Goal: Task Accomplishment & Management: Manage account settings

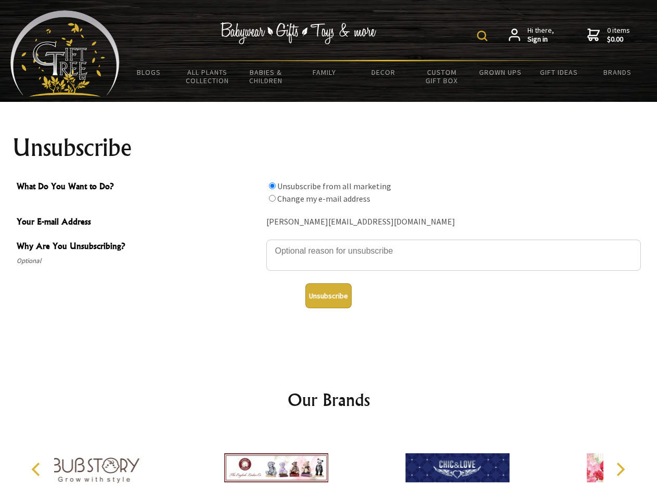
click at [484, 36] on img at bounding box center [482, 36] width 10 height 10
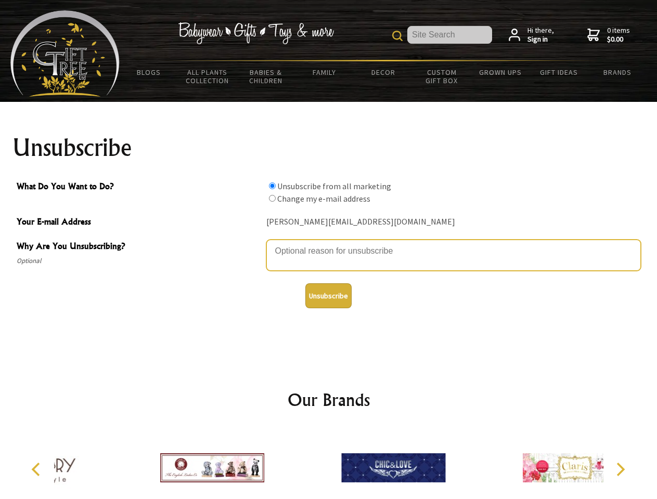
click at [329, 243] on textarea "Why Are You Unsubscribing?" at bounding box center [453, 255] width 374 height 31
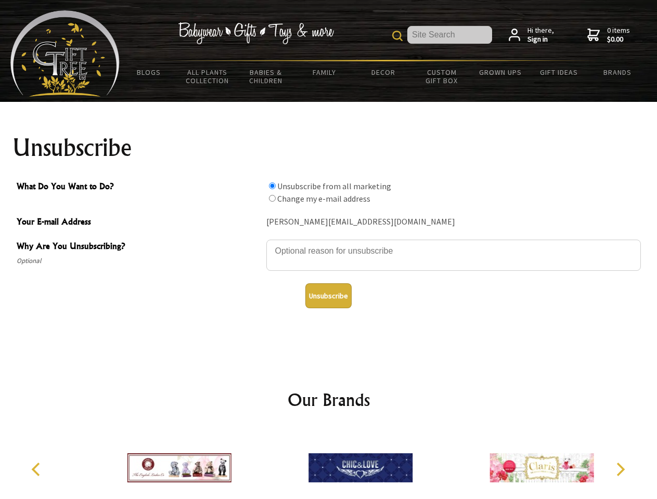
click at [272, 186] on input "What Do You Want to Do?" at bounding box center [272, 186] width 7 height 7
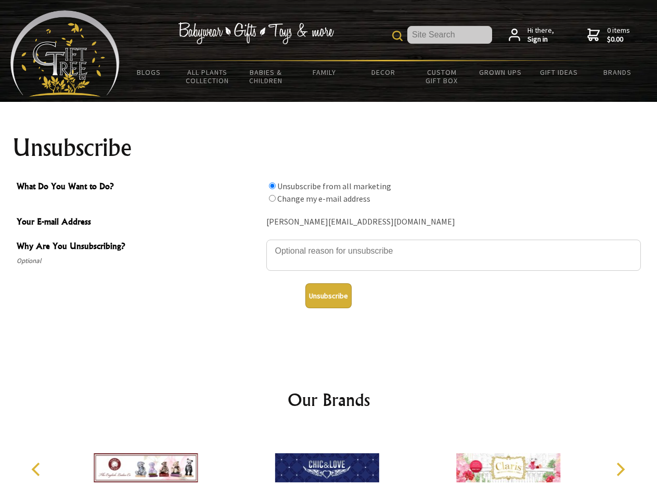
click at [272, 198] on input "What Do You Want to Do?" at bounding box center [272, 198] width 7 height 7
radio input "true"
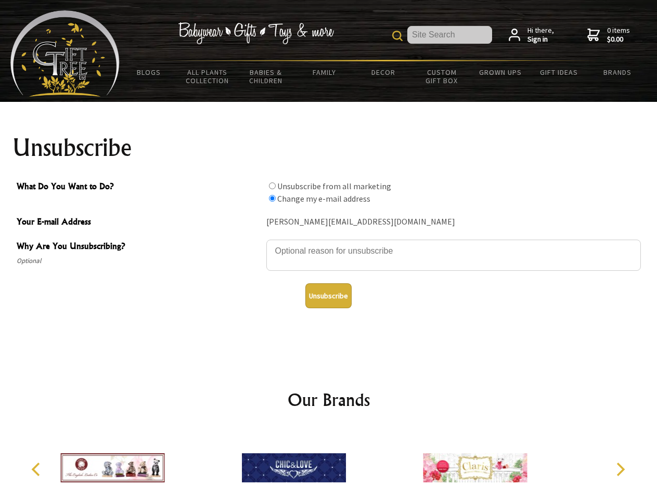
click at [328, 296] on button "Unsubscribe" at bounding box center [328, 295] width 46 height 25
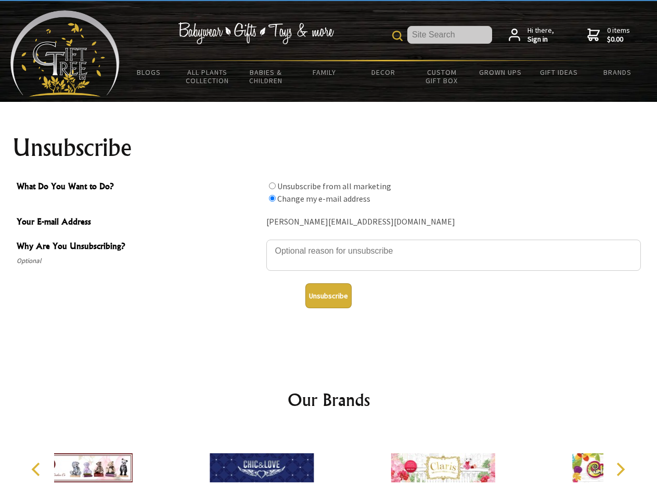
click at [329, 464] on div at bounding box center [261, 469] width 181 height 81
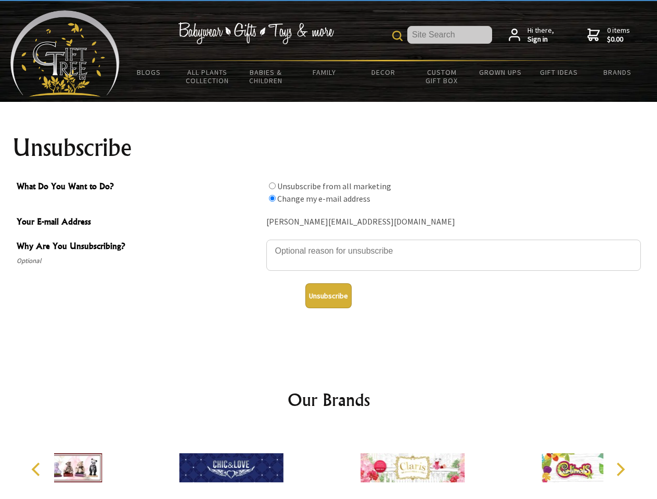
click at [37, 470] on icon "Previous" at bounding box center [37, 470] width 14 height 14
click at [620, 470] on icon "Next" at bounding box center [620, 470] width 14 height 14
